Goal: Task Accomplishment & Management: Manage account settings

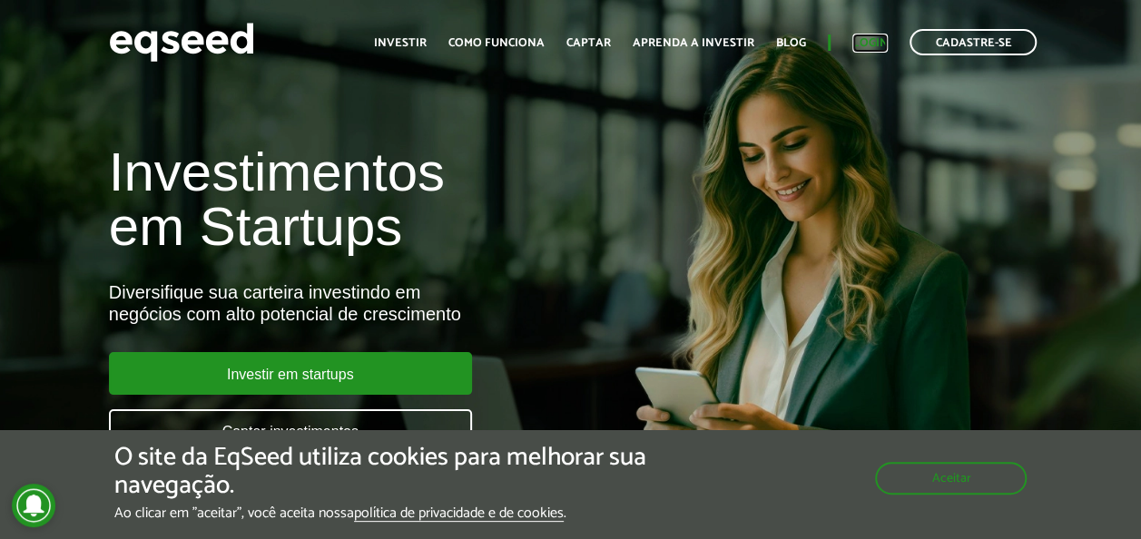
click at [862, 38] on link "Login" at bounding box center [869, 43] width 35 height 12
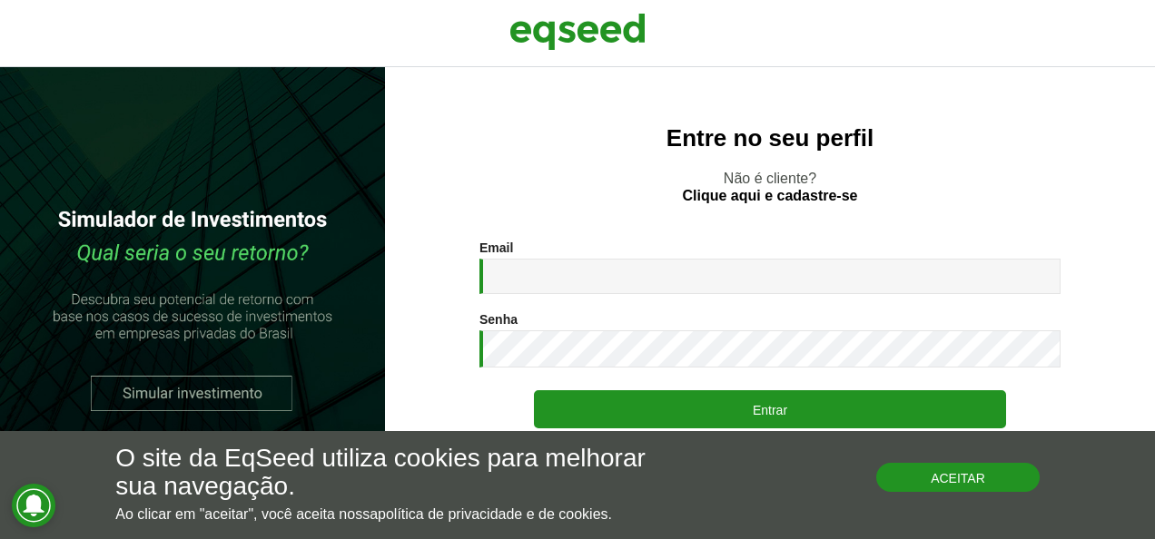
click at [948, 475] on button "Aceitar" at bounding box center [957, 477] width 163 height 29
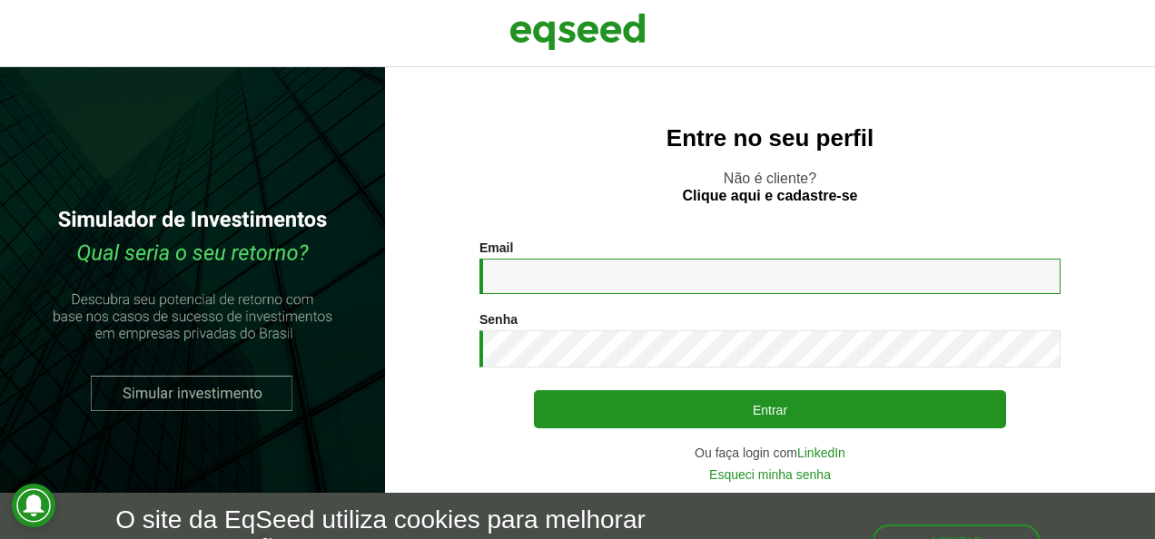
click at [521, 266] on input "Email *" at bounding box center [769, 276] width 581 height 35
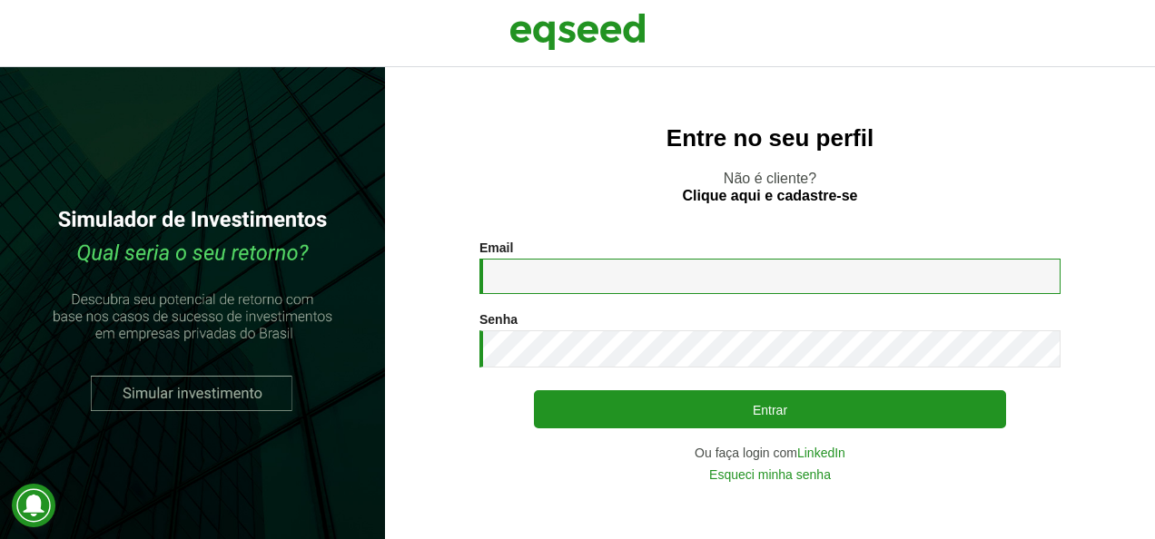
type input "**********"
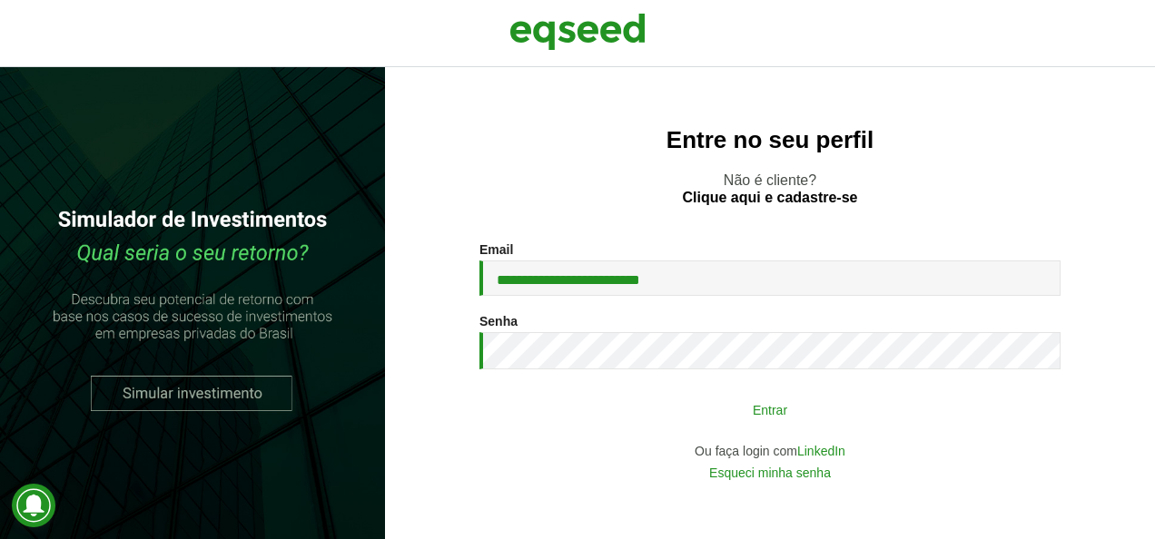
click at [746, 418] on button "Entrar" at bounding box center [770, 409] width 472 height 34
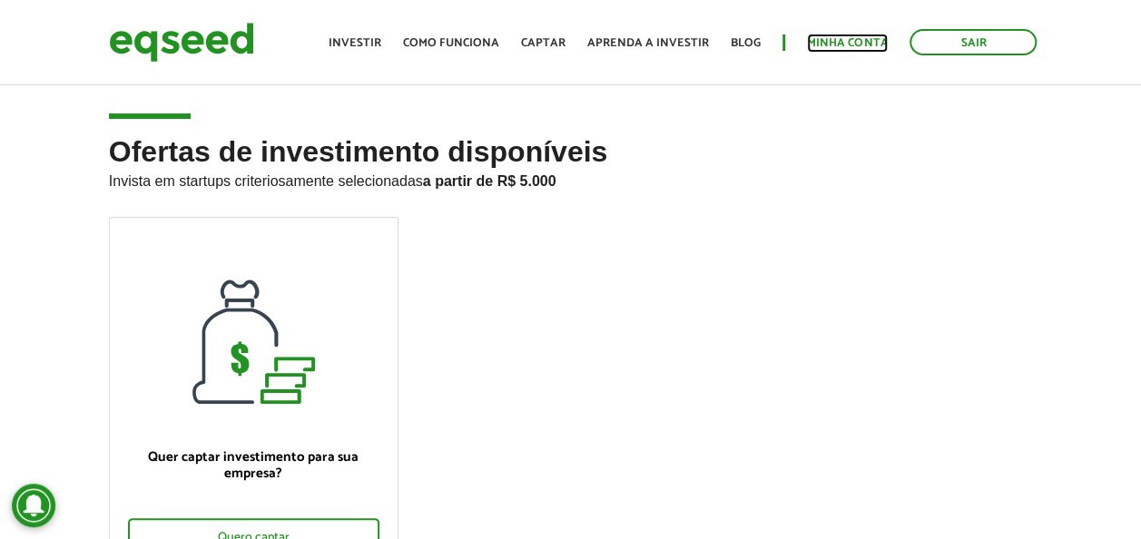
click at [831, 37] on link "Minha conta" at bounding box center [847, 43] width 81 height 12
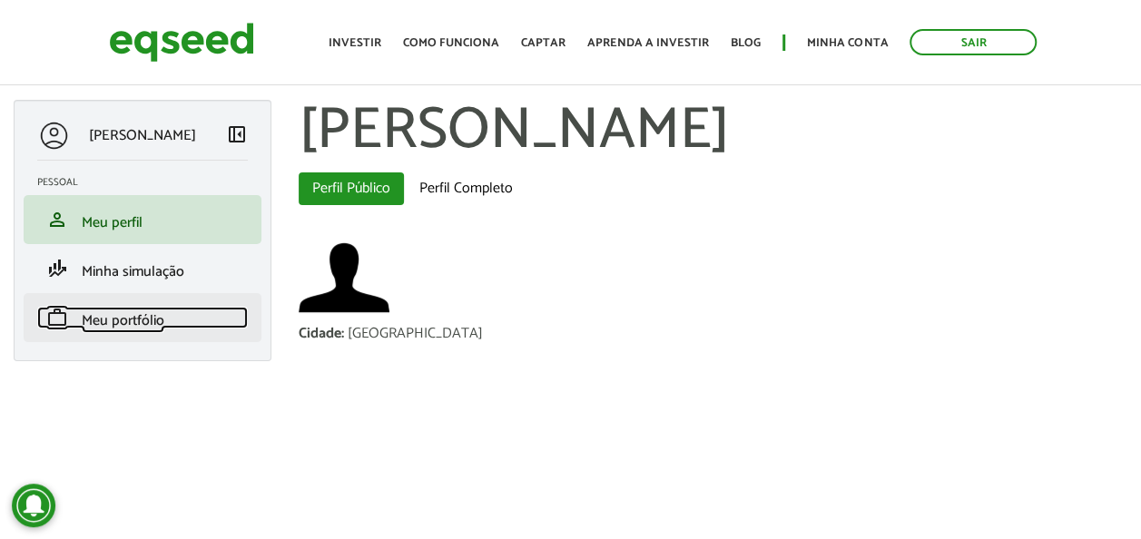
click at [100, 318] on span "Meu portfólio" at bounding box center [123, 321] width 83 height 25
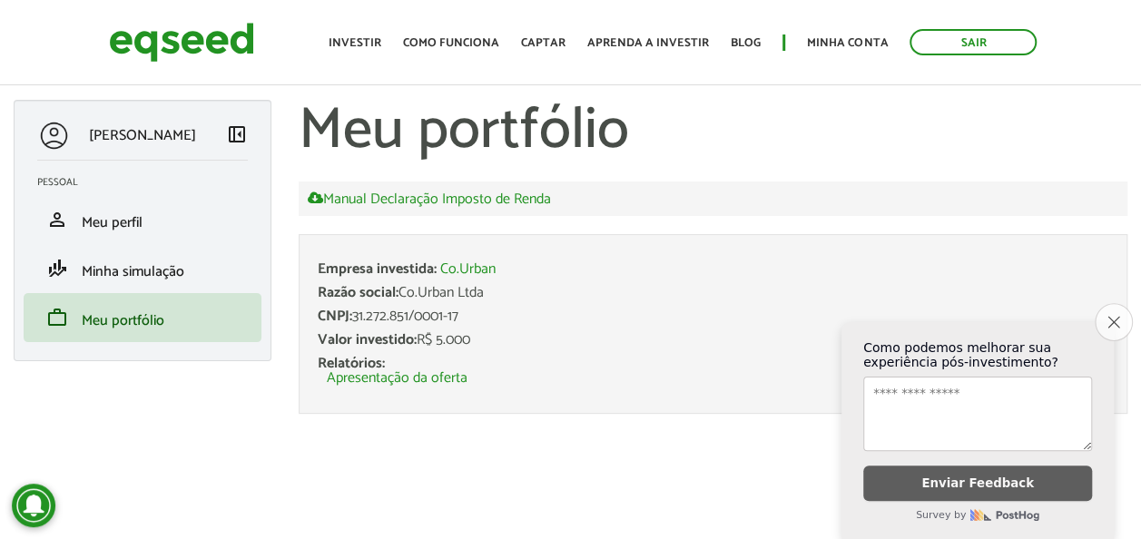
click at [1120, 307] on button "Close survey" at bounding box center [1114, 322] width 38 height 38
